Goal: Information Seeking & Learning: Learn about a topic

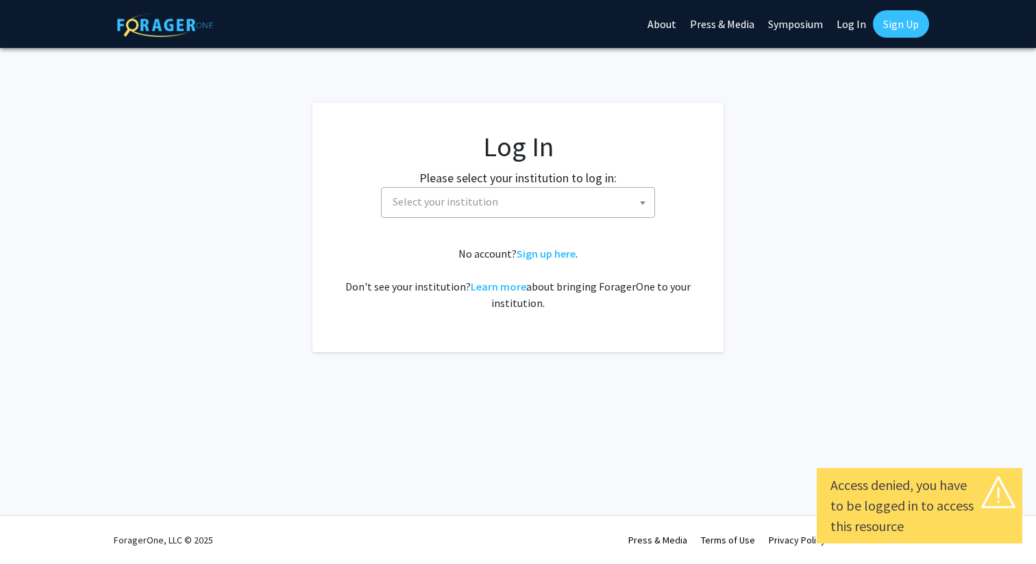
select select
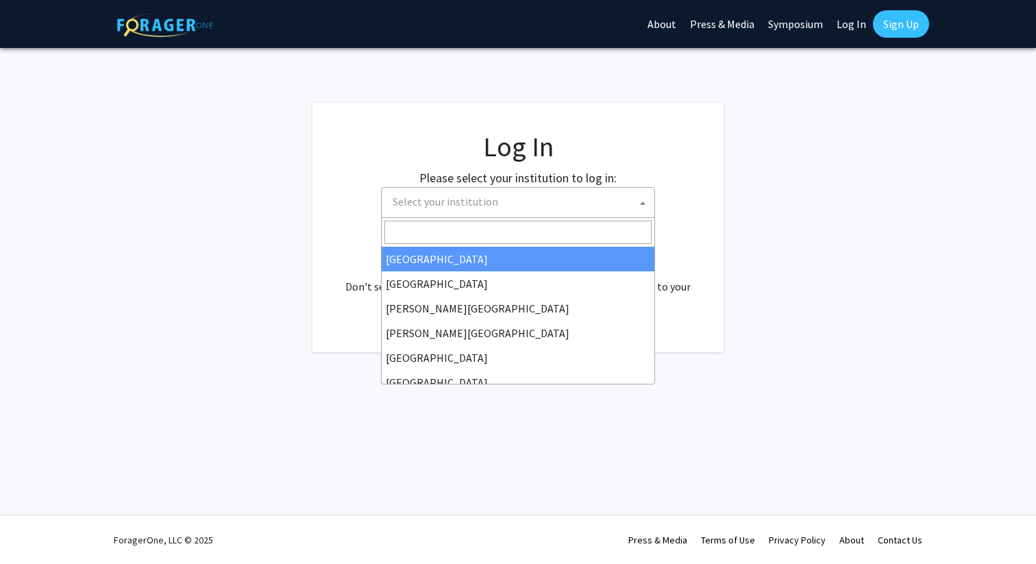
click at [524, 209] on span "Select your institution" at bounding box center [520, 202] width 267 height 28
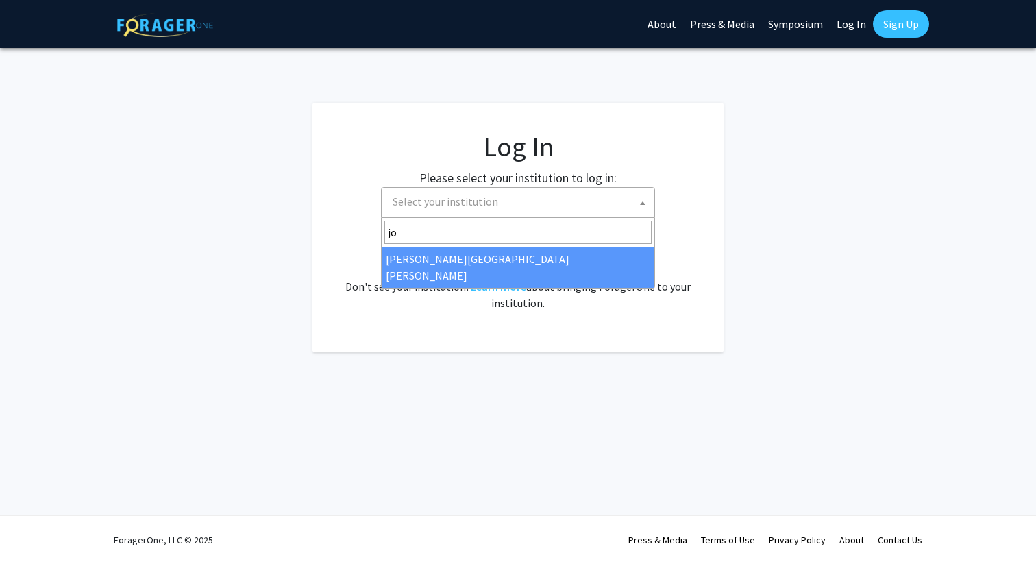
type input "jo"
select select "1"
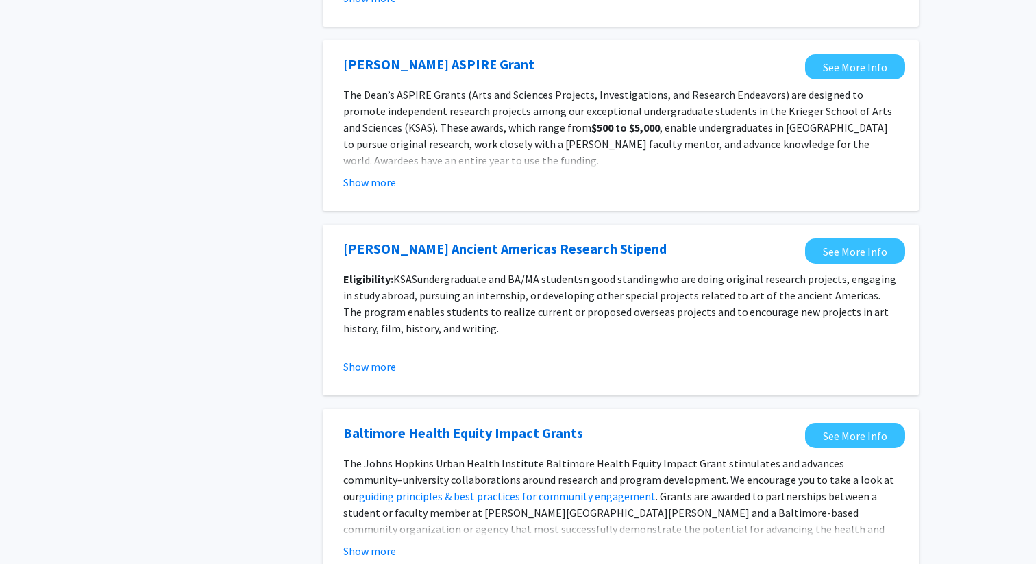
scroll to position [1492, 0]
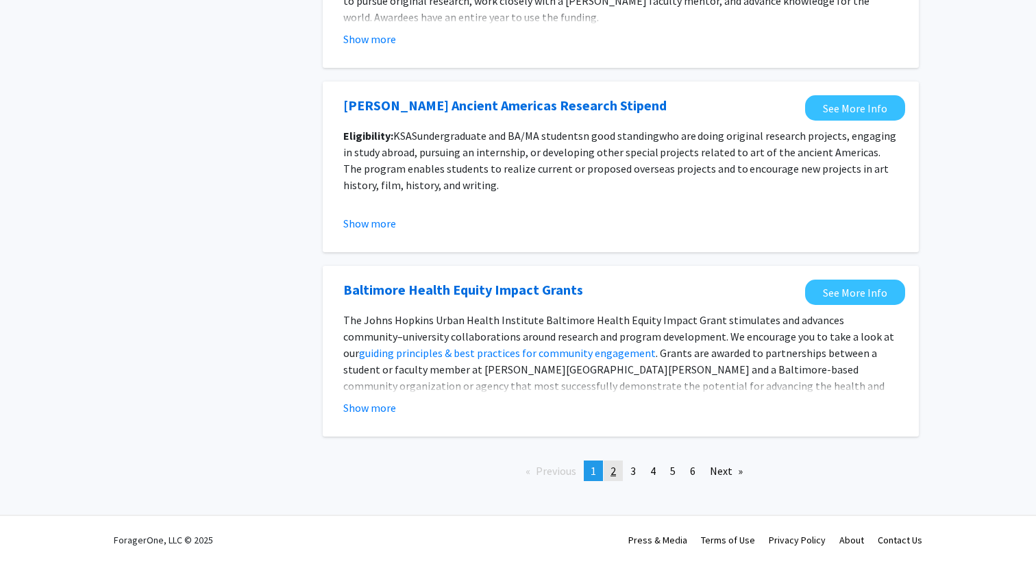
click at [619, 475] on link "page 2" at bounding box center [613, 470] width 19 height 21
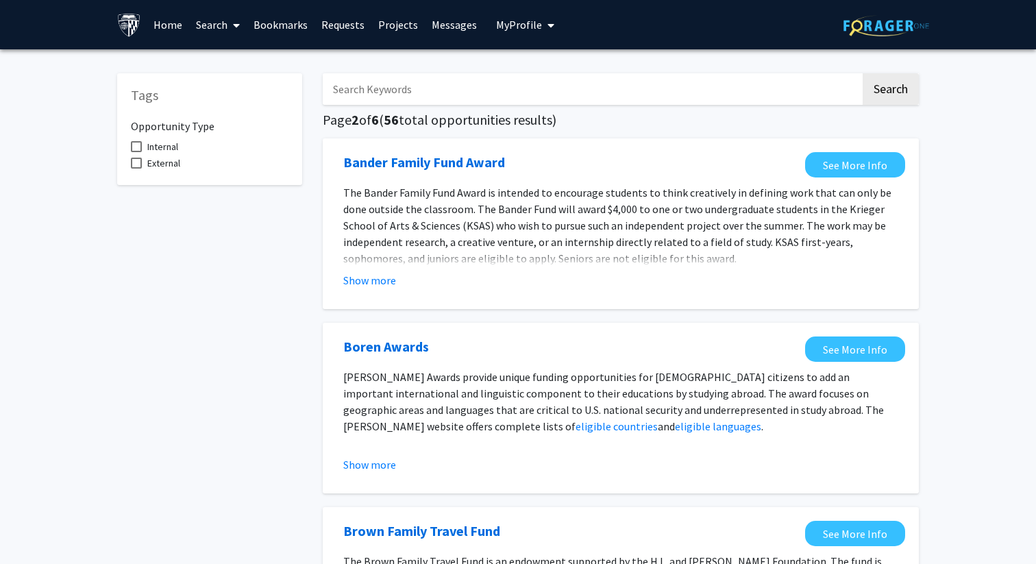
click at [235, 26] on icon at bounding box center [236, 25] width 7 height 11
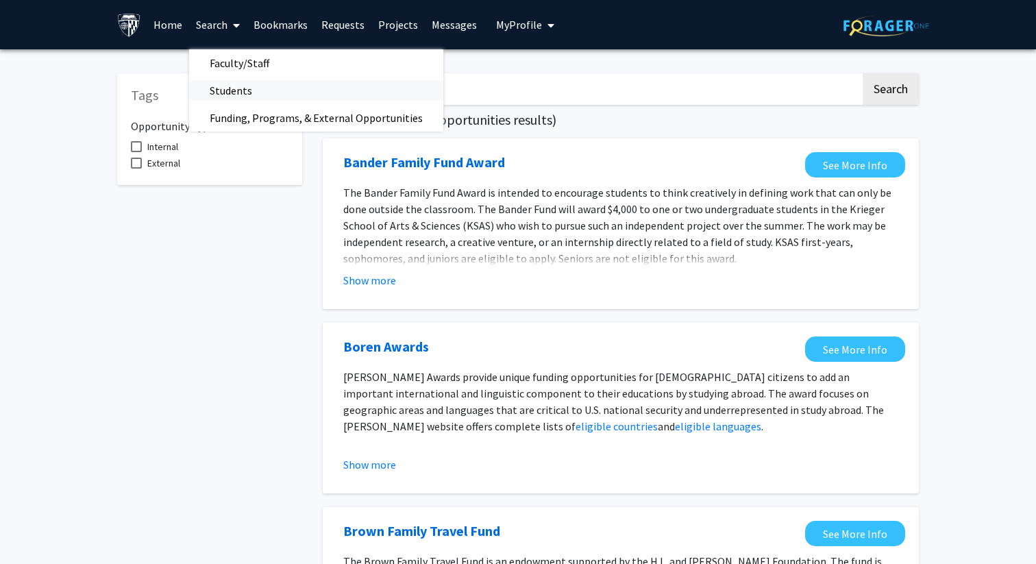
click at [249, 91] on span "Students" at bounding box center [231, 90] width 84 height 27
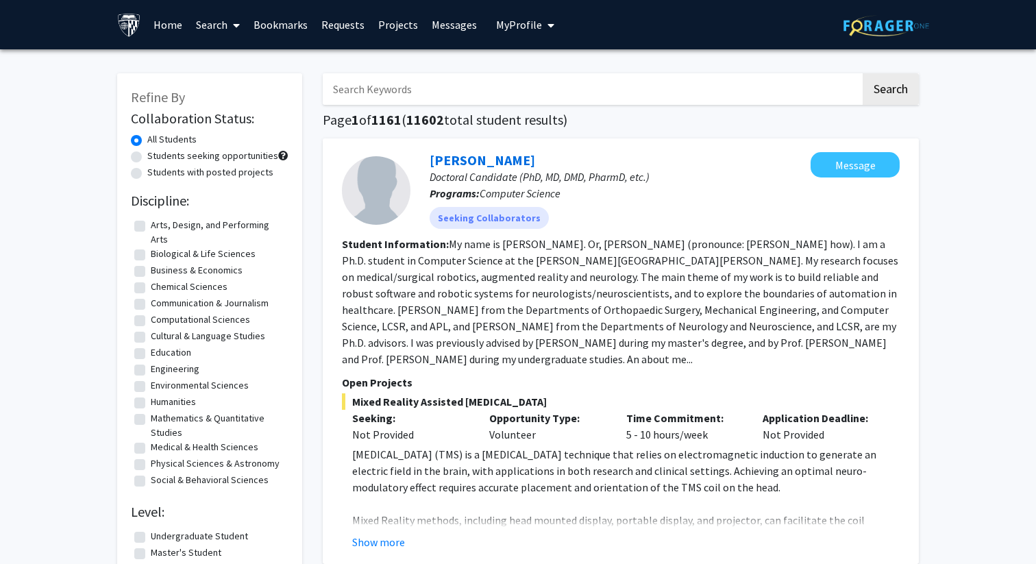
click at [227, 23] on link "Search" at bounding box center [218, 25] width 58 height 48
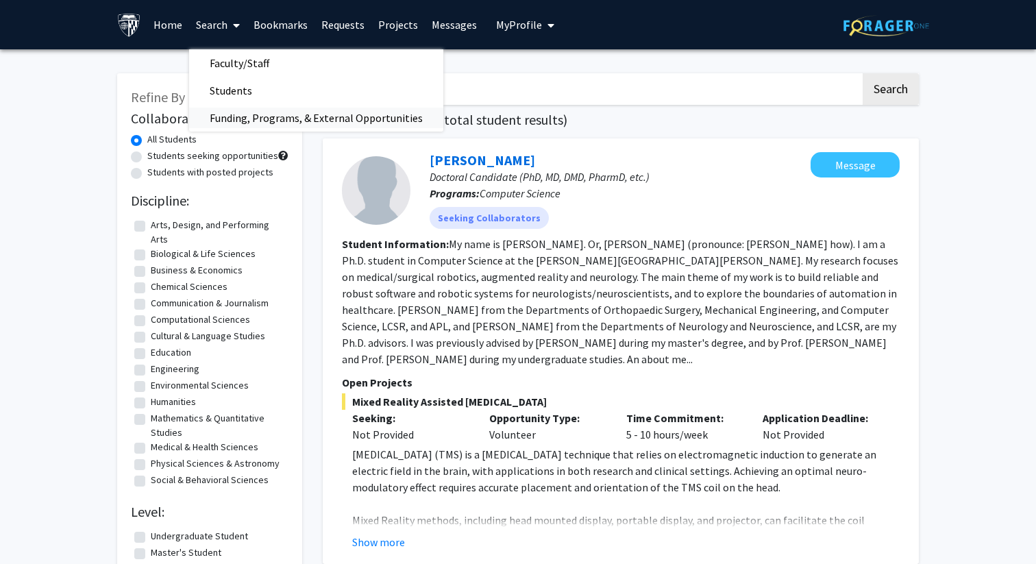
click at [251, 121] on span "Funding, Programs, & External Opportunities" at bounding box center [316, 117] width 254 height 27
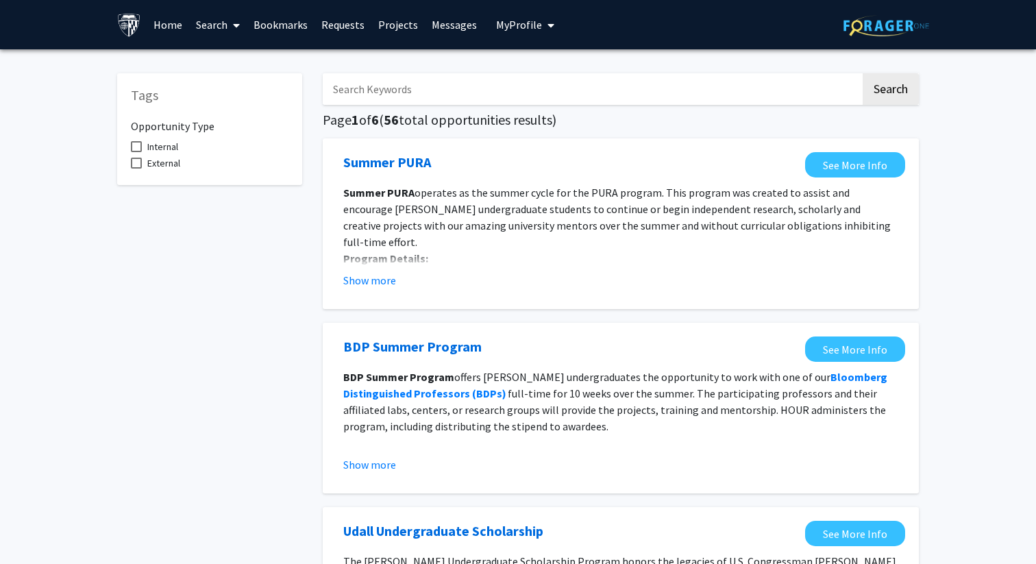
click at [169, 167] on span "External" at bounding box center [163, 163] width 33 height 16
click at [136, 169] on input "External" at bounding box center [136, 169] width 1 height 1
checkbox input "true"
